Goal: Information Seeking & Learning: Find specific fact

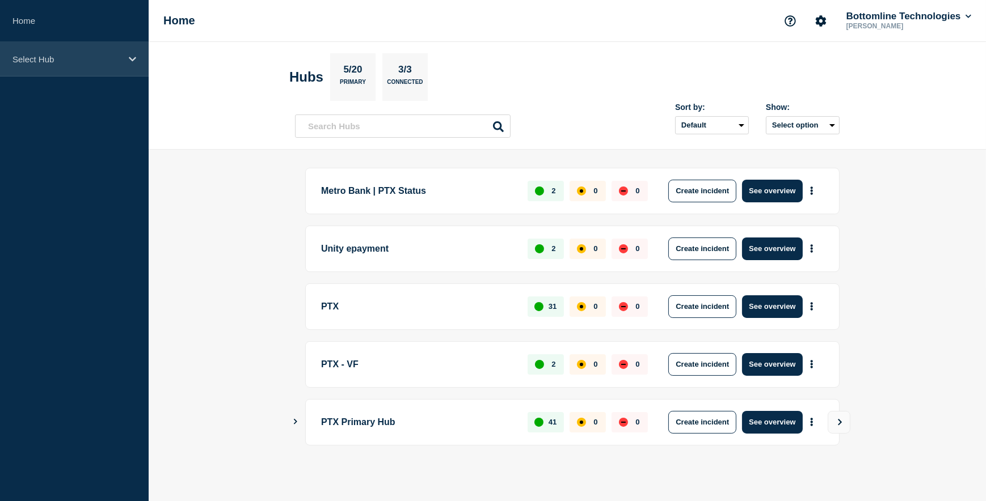
click at [133, 57] on icon at bounding box center [132, 59] width 7 height 9
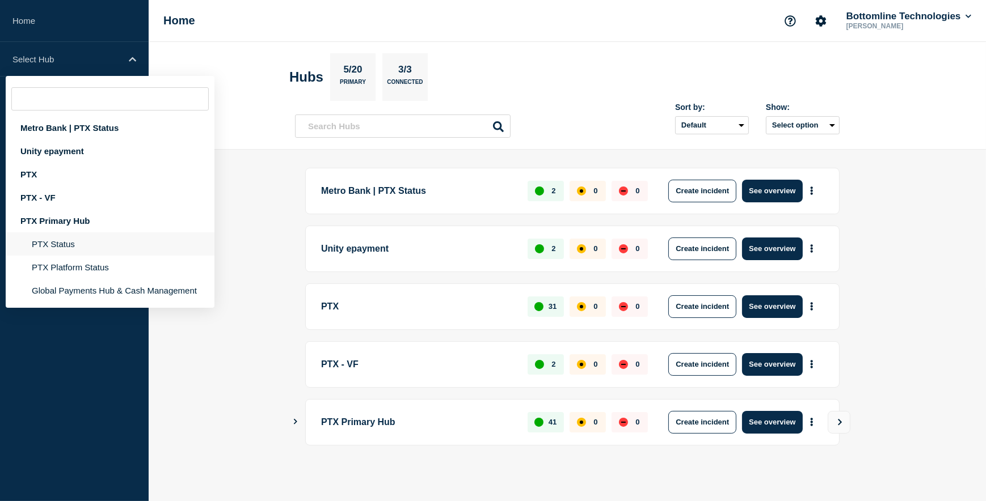
click at [67, 242] on li "PTX Status" at bounding box center [110, 243] width 209 height 23
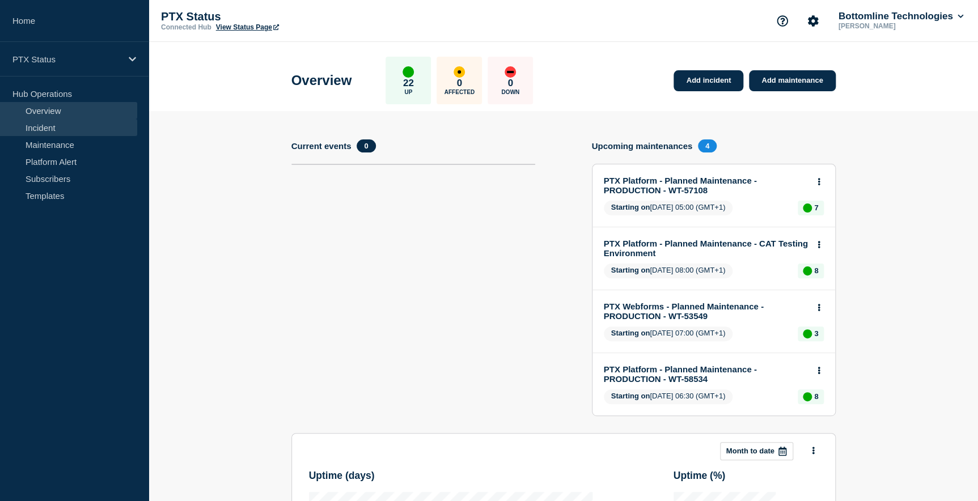
click at [47, 128] on link "Incident" at bounding box center [68, 127] width 137 height 17
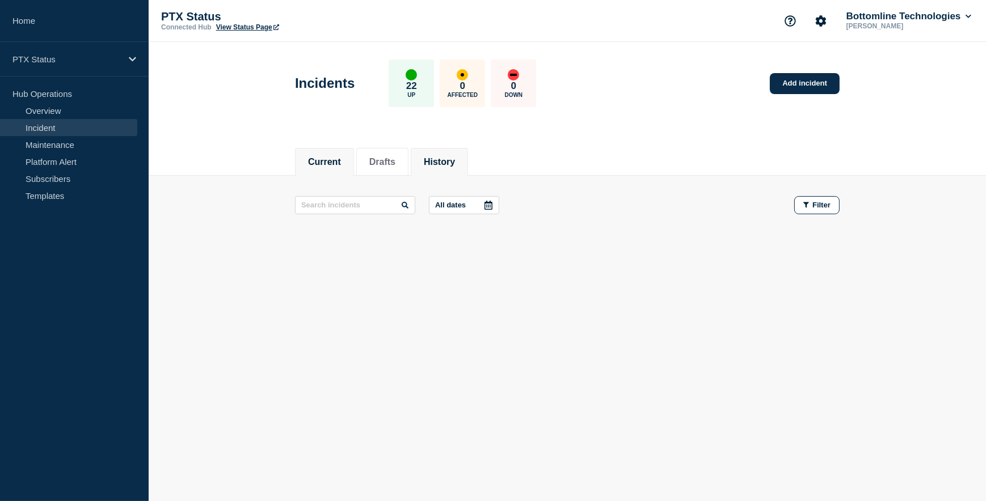
click at [445, 162] on button "History" at bounding box center [439, 162] width 31 height 10
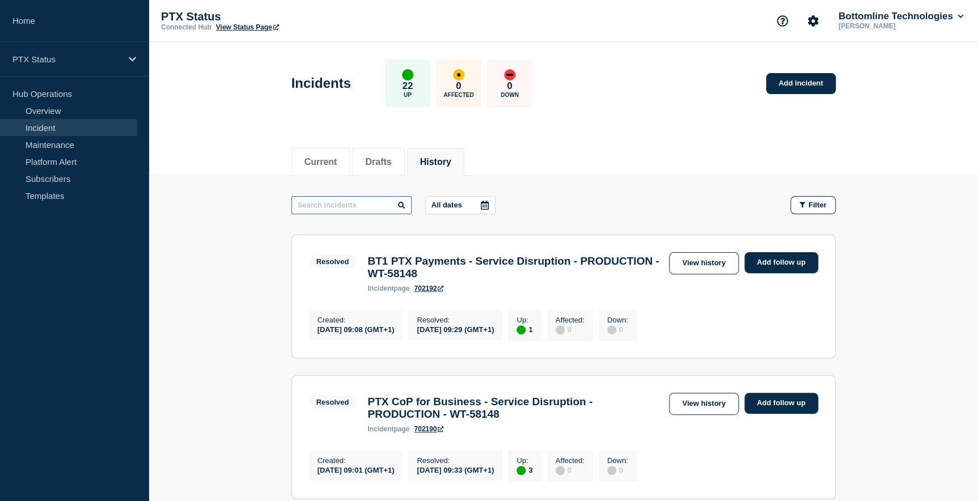
click at [304, 204] on input "text" at bounding box center [351, 205] width 120 height 18
type input "sort code"
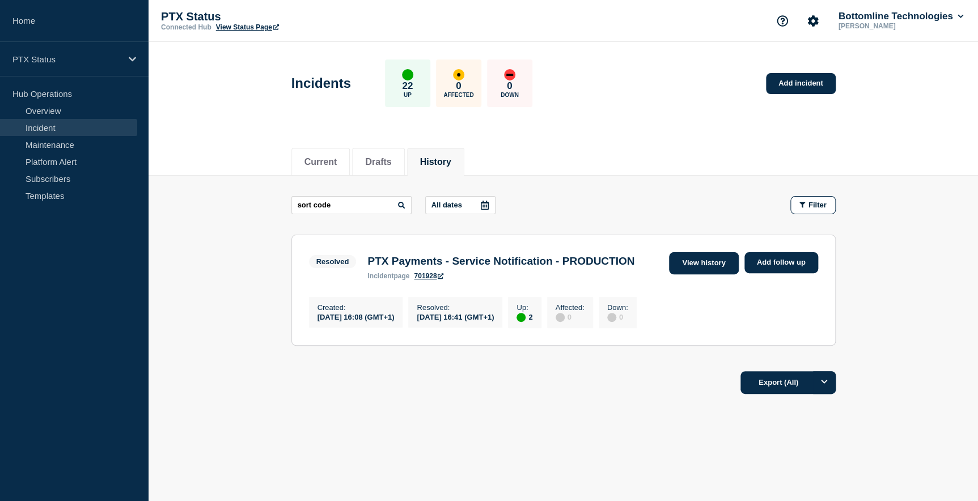
click at [707, 265] on link "View history" at bounding box center [703, 263] width 69 height 22
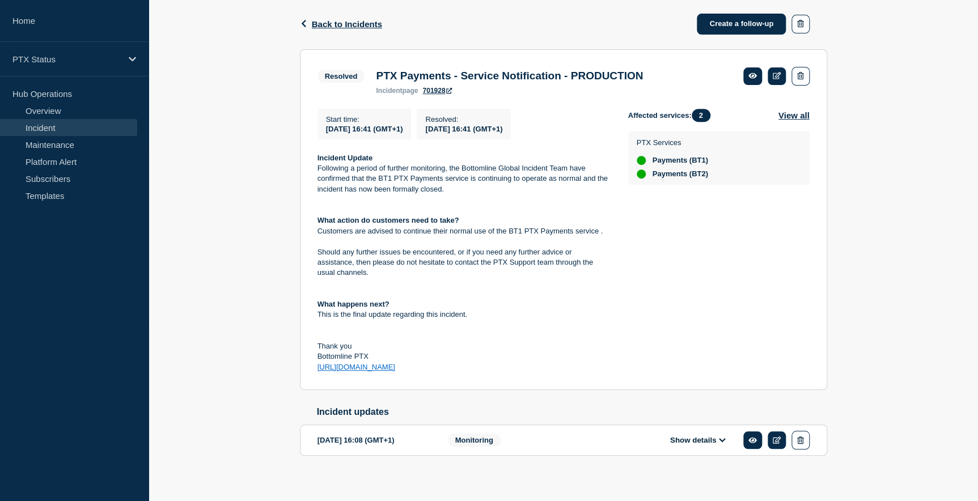
scroll to position [190, 0]
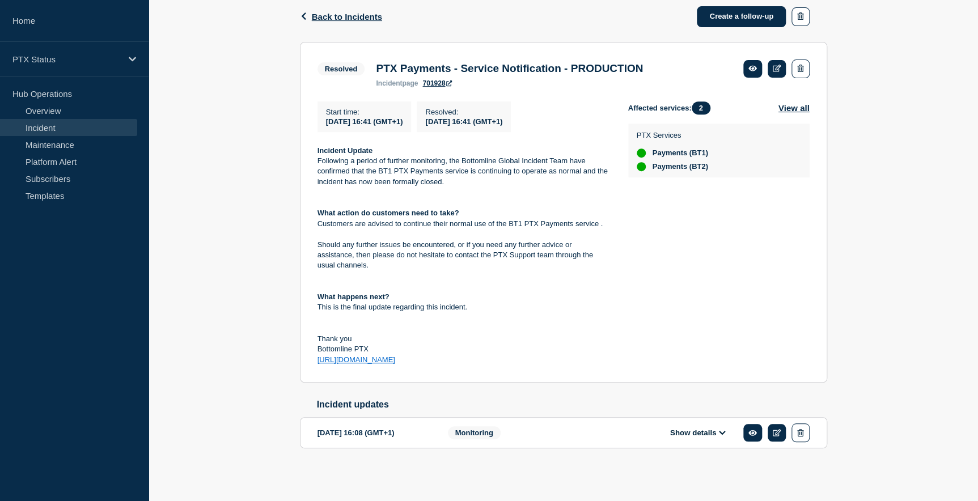
click at [723, 432] on icon at bounding box center [722, 433] width 6 height 4
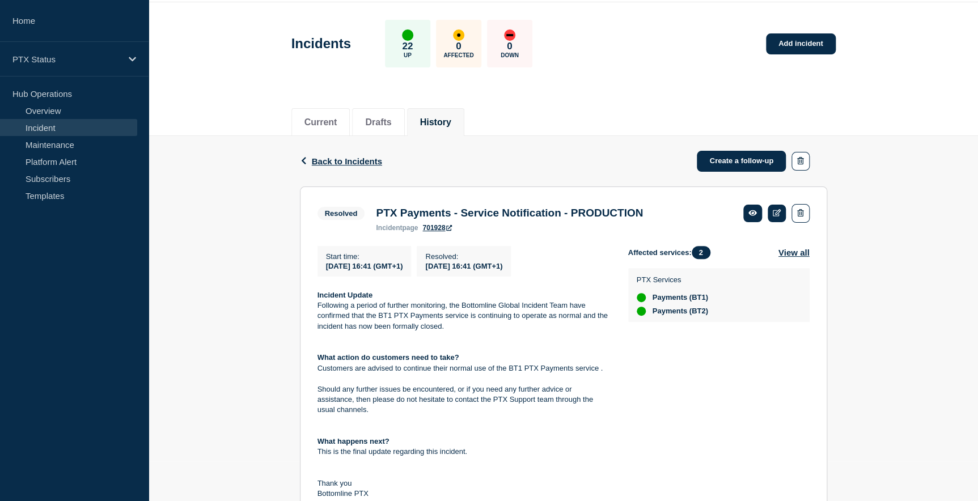
scroll to position [6, 0]
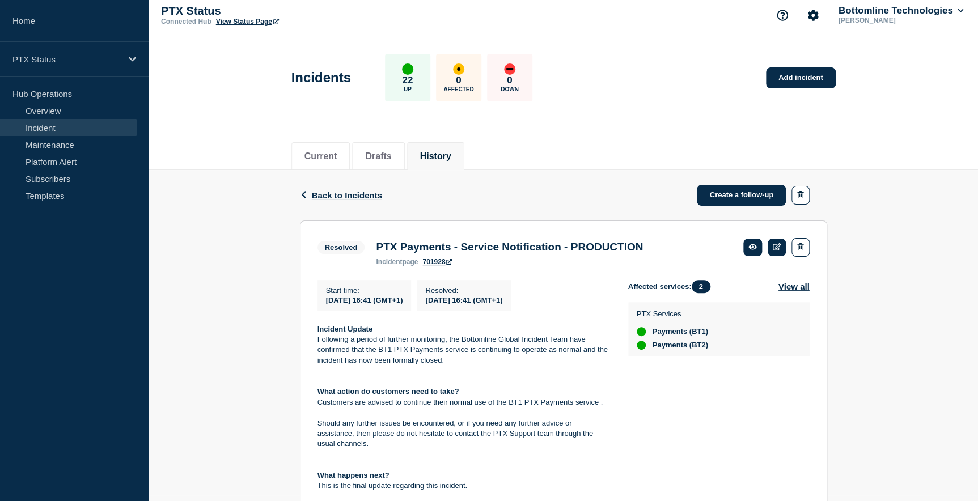
click at [442, 265] on link "701928" at bounding box center [436, 262] width 29 height 8
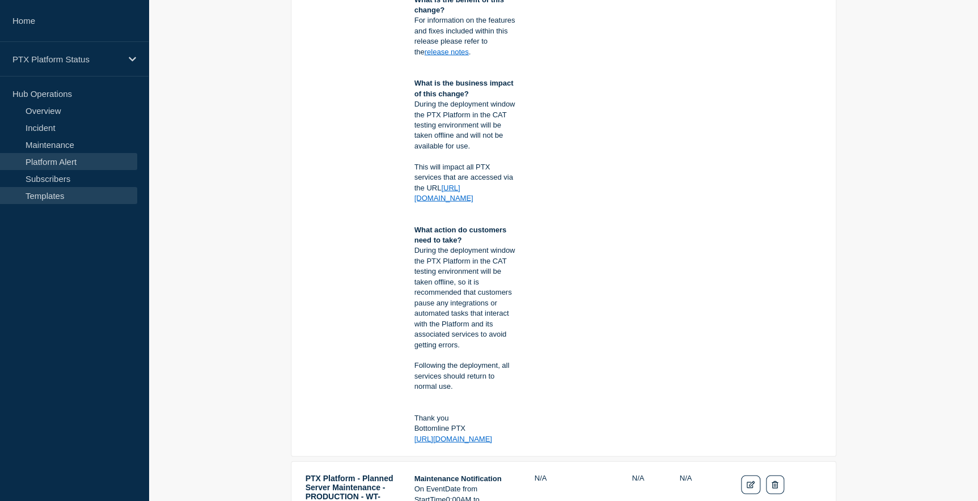
scroll to position [1103, 0]
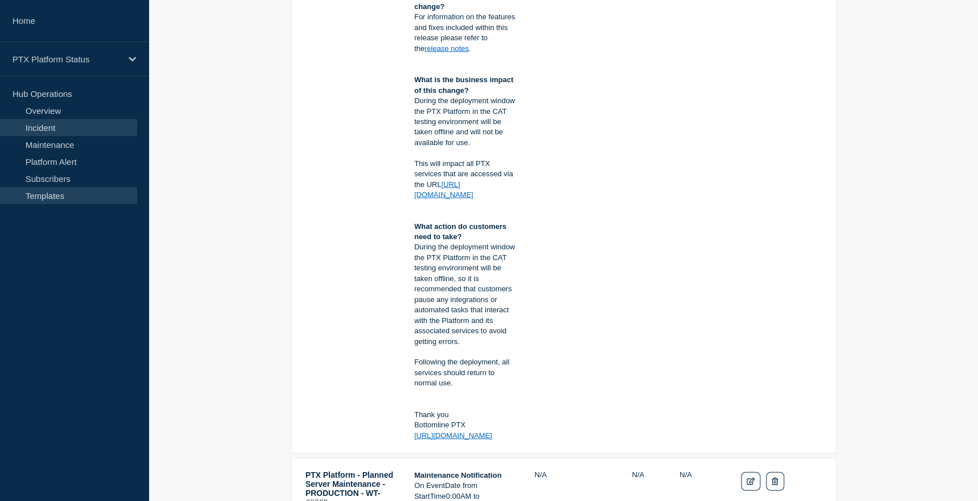
click at [43, 126] on link "Incident" at bounding box center [68, 127] width 137 height 17
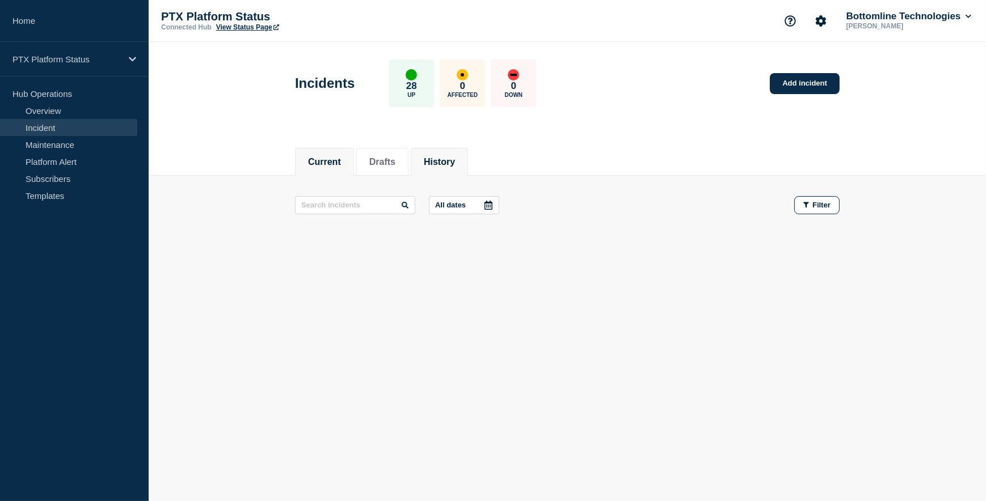
click at [454, 164] on button "History" at bounding box center [439, 162] width 31 height 10
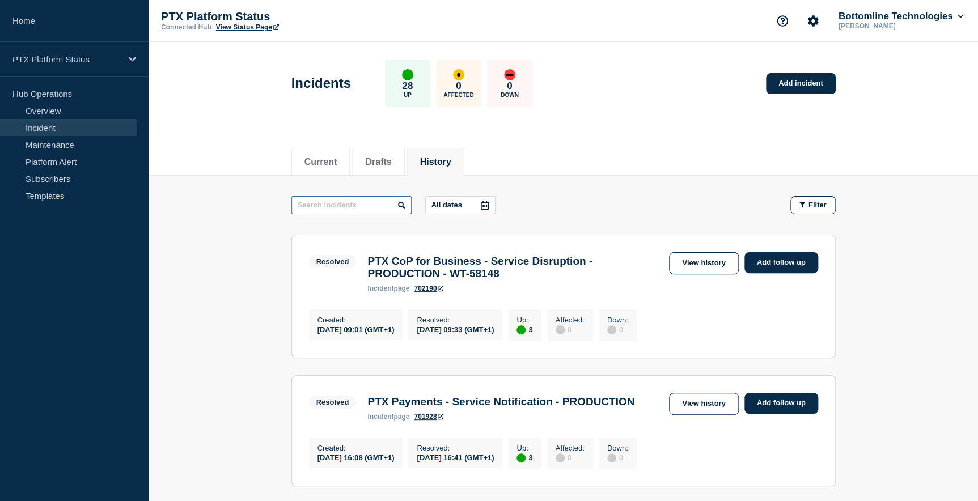
click at [329, 201] on input "text" at bounding box center [351, 205] width 120 height 18
type input "sort codes"
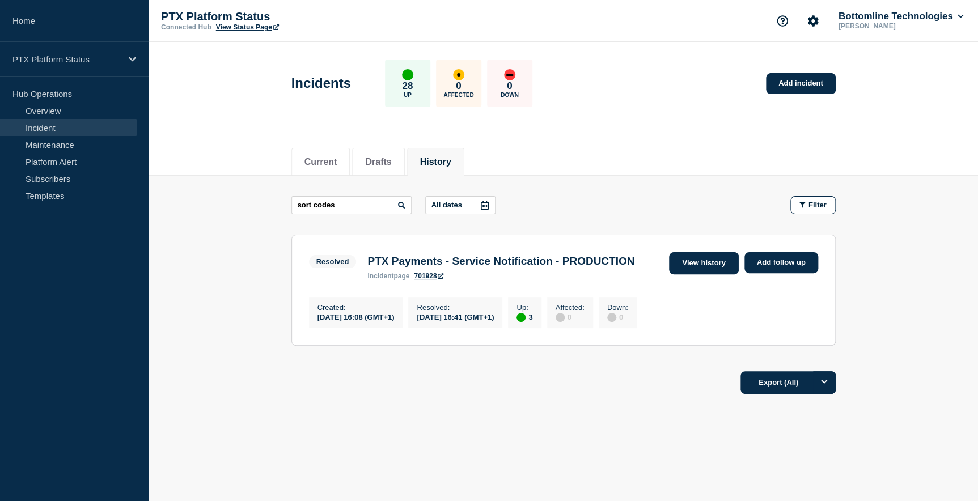
click at [701, 263] on link "View history" at bounding box center [703, 263] width 69 height 22
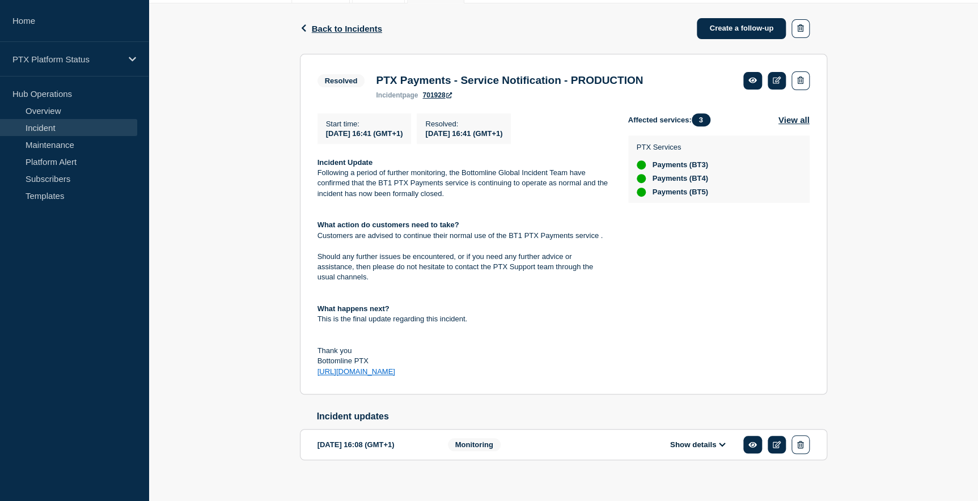
scroll to position [190, 0]
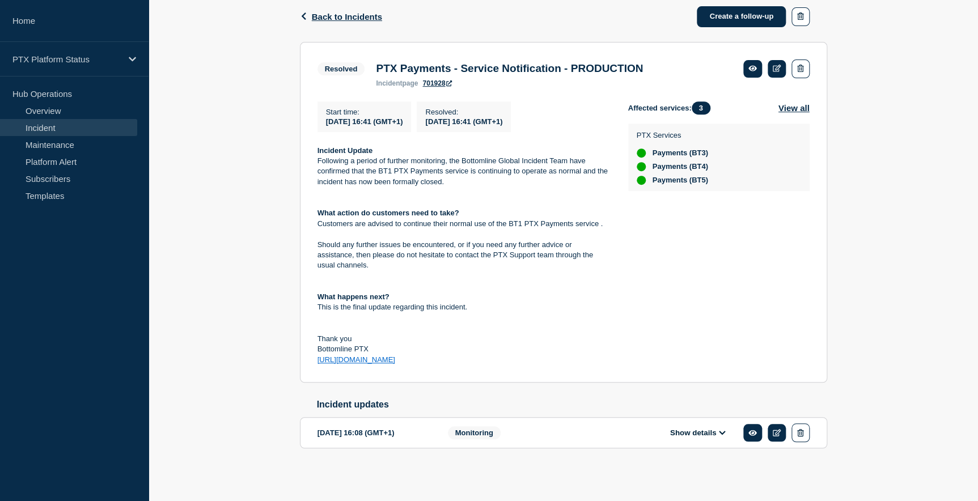
click at [724, 431] on icon at bounding box center [722, 432] width 7 height 7
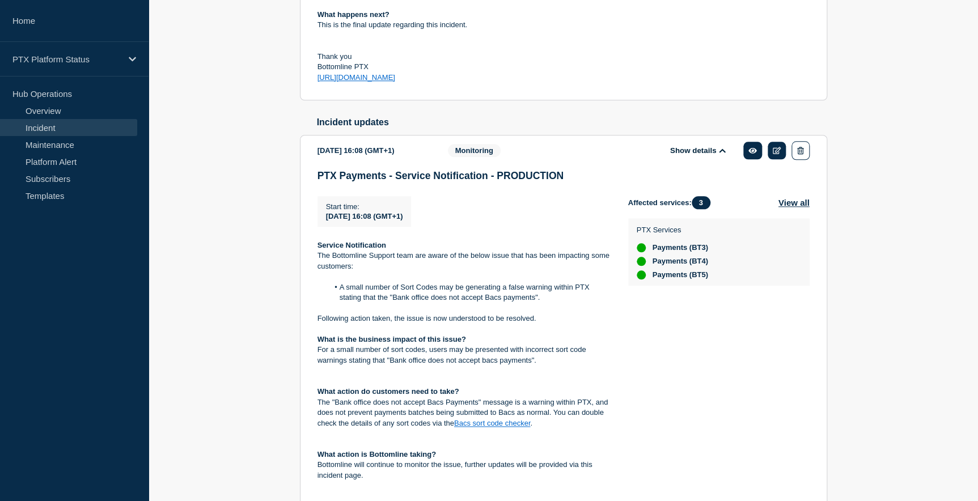
scroll to position [499, 0]
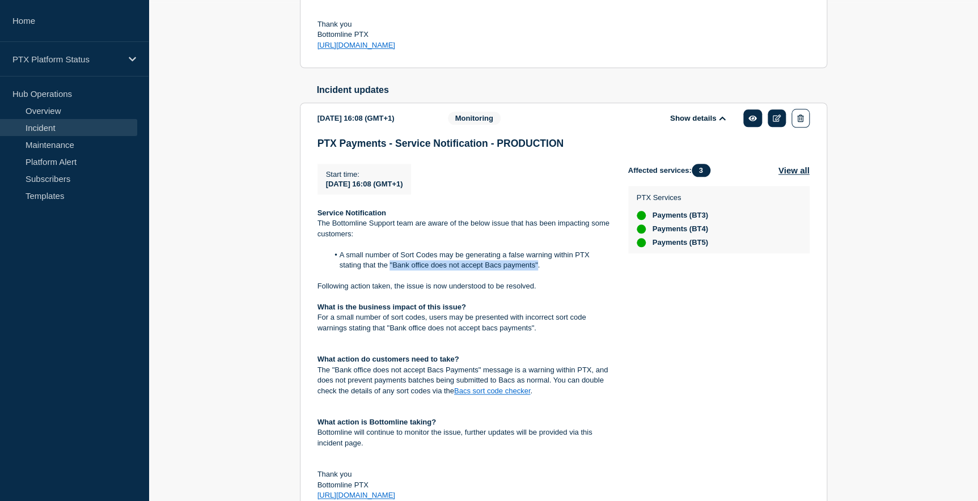
drag, startPoint x: 389, startPoint y: 268, endPoint x: 536, endPoint y: 272, distance: 147.5
click at [536, 271] on li "A small number of Sort Codes may be generating a false warning within PTX stati…" at bounding box center [469, 260] width 282 height 21
copy li ""Bank office does not accept Bacs payments""
